Goal: Navigation & Orientation: Find specific page/section

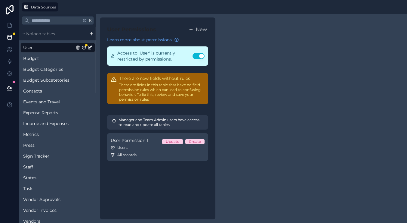
click at [236, 37] on div "User Permissions New Learn more about permissions Access to 'User' is currently…" at bounding box center [251, 118] width 311 height 209
click at [9, 8] on icon at bounding box center [10, 10] width 8 height 10
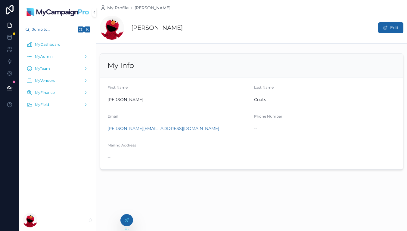
click at [9, 14] on link at bounding box center [9, 9] width 19 height 19
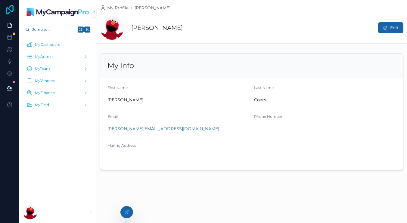
click at [11, 8] on icon at bounding box center [10, 10] width 12 height 10
